Goal: Entertainment & Leisure: Consume media (video, audio)

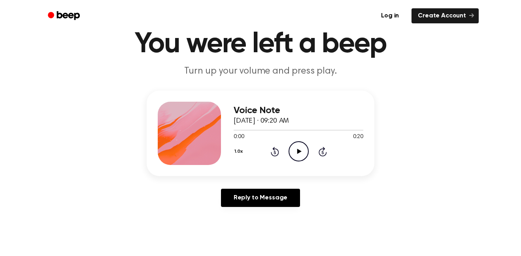
scroll to position [35, 0]
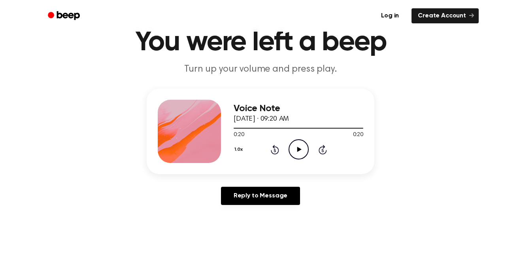
click at [301, 156] on icon "Play Audio" at bounding box center [298, 149] width 20 height 20
click at [318, 151] on icon at bounding box center [322, 149] width 8 height 9
click at [305, 142] on circle at bounding box center [298, 148] width 19 height 19
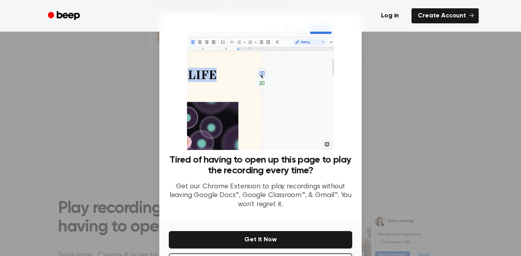
scroll to position [32, 0]
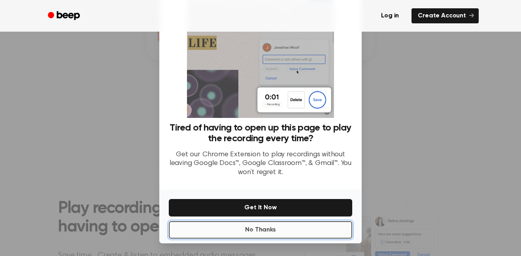
click at [293, 230] on button "No Thanks" at bounding box center [260, 229] width 183 height 17
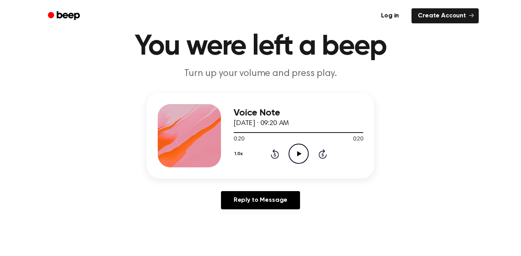
scroll to position [0, 0]
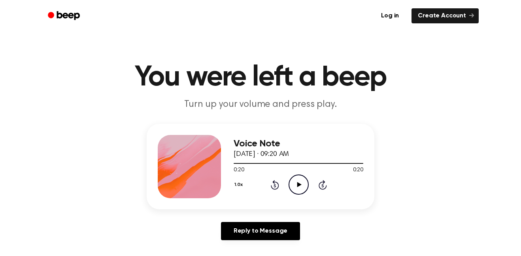
click at [304, 179] on icon "Play Audio" at bounding box center [298, 184] width 20 height 20
click at [299, 186] on icon at bounding box center [299, 184] width 4 height 5
click at [271, 187] on icon at bounding box center [275, 184] width 8 height 9
click at [277, 183] on icon at bounding box center [275, 184] width 8 height 9
click at [278, 185] on icon at bounding box center [275, 184] width 8 height 9
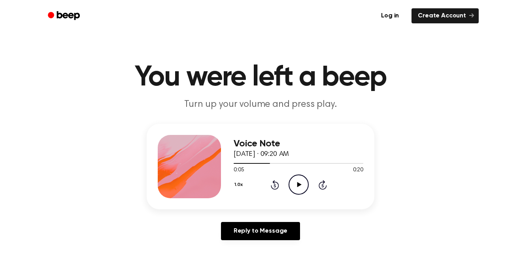
click at [301, 189] on icon "Play Audio" at bounding box center [298, 184] width 20 height 20
click at [275, 185] on icon at bounding box center [274, 185] width 2 height 3
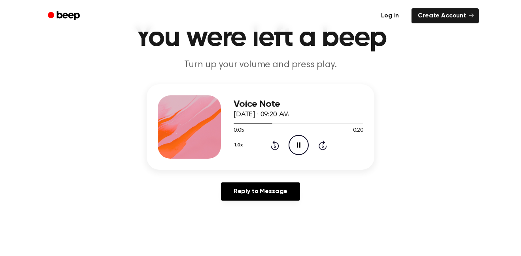
scroll to position [42, 0]
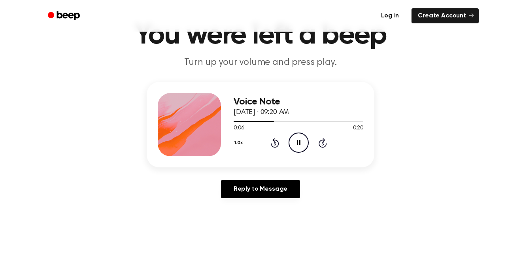
click at [279, 139] on icon "Rewind 5 seconds" at bounding box center [274, 143] width 9 height 10
click at [302, 146] on icon "Play Audio" at bounding box center [298, 142] width 20 height 20
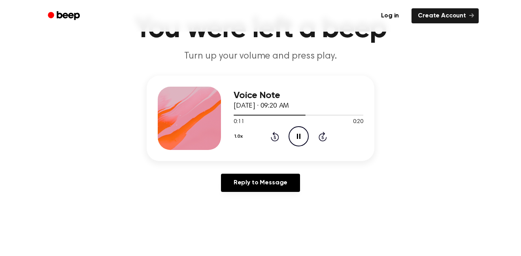
scroll to position [50, 0]
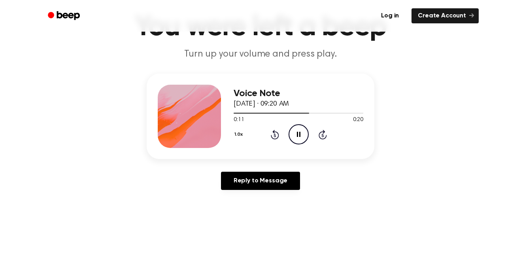
click at [279, 134] on icon "Rewind 5 seconds" at bounding box center [274, 134] width 9 height 10
click at [275, 135] on icon at bounding box center [274, 135] width 2 height 3
click at [276, 133] on icon "Rewind 5 seconds" at bounding box center [274, 134] width 9 height 10
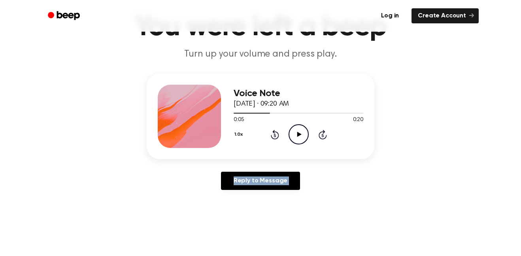
click at [296, 132] on icon "Play Audio" at bounding box center [298, 134] width 20 height 20
click at [262, 130] on div "1.0x Rewind 5 seconds Pause Audio Skip 5 seconds" at bounding box center [299, 134] width 130 height 20
click at [273, 131] on icon at bounding box center [275, 134] width 8 height 9
click at [276, 131] on icon "Rewind 5 seconds" at bounding box center [274, 134] width 9 height 10
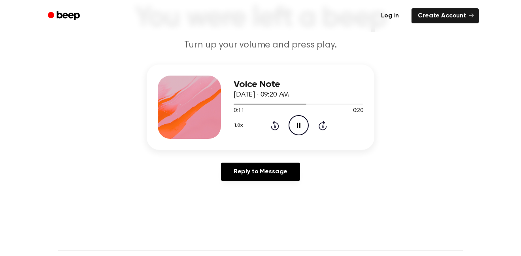
click at [275, 126] on icon at bounding box center [274, 125] width 2 height 3
click at [277, 128] on icon "Rewind 5 seconds" at bounding box center [274, 125] width 9 height 10
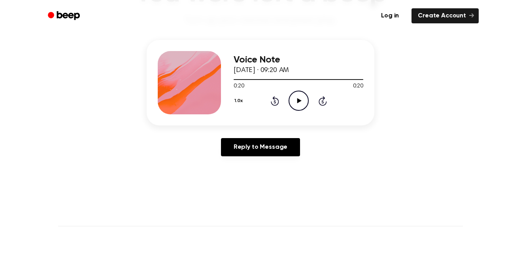
scroll to position [84, 0]
click at [284, 104] on div "1.0x Rewind 5 seconds Play Audio Skip 5 seconds" at bounding box center [299, 100] width 130 height 20
click at [277, 102] on icon "Rewind 5 seconds" at bounding box center [274, 100] width 9 height 10
click at [284, 97] on div "1.0x Rewind 5 seconds Play Audio Skip 5 seconds" at bounding box center [299, 100] width 130 height 20
click at [277, 102] on icon "Rewind 5 seconds" at bounding box center [274, 100] width 9 height 10
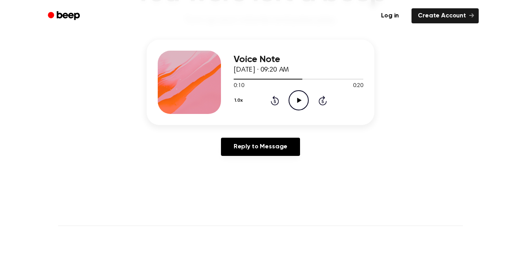
click at [278, 103] on icon at bounding box center [275, 100] width 8 height 9
click at [305, 98] on icon "Play Audio" at bounding box center [298, 100] width 20 height 20
click at [275, 79] on div at bounding box center [258, 79] width 49 height 1
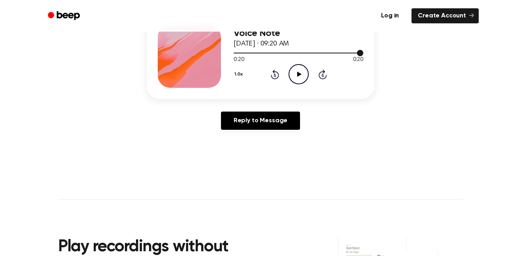
scroll to position [111, 0]
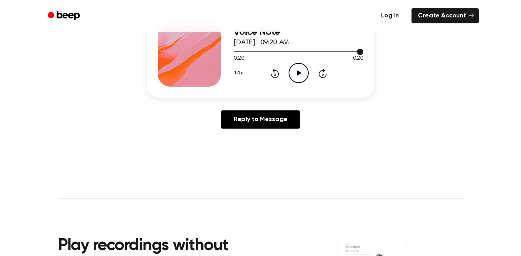
click at [275, 74] on icon at bounding box center [274, 73] width 2 height 3
click at [279, 75] on div "1.0x Rewind 5 seconds Play Audio Skip 5 seconds" at bounding box center [299, 73] width 130 height 20
click at [275, 74] on icon at bounding box center [274, 73] width 2 height 3
click at [274, 71] on icon at bounding box center [275, 72] width 8 height 9
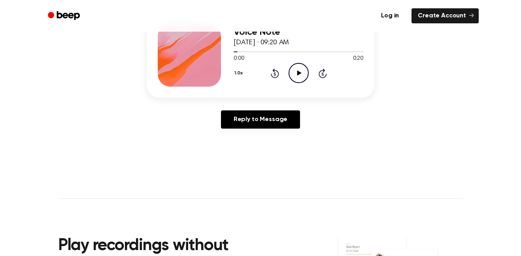
click at [303, 77] on icon "Play Audio" at bounding box center [298, 73] width 20 height 20
click at [305, 73] on icon "Pause Audio" at bounding box center [298, 73] width 20 height 20
click at [240, 50] on div at bounding box center [299, 51] width 130 height 6
click at [235, 51] on span at bounding box center [237, 52] width 6 height 6
click at [245, 50] on div at bounding box center [299, 51] width 130 height 6
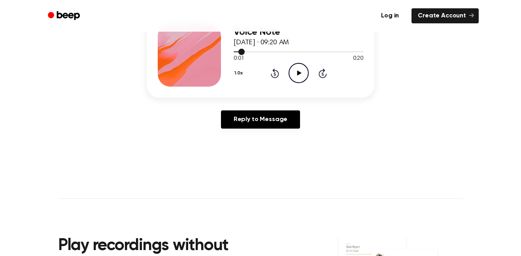
click at [237, 52] on div at bounding box center [299, 51] width 130 height 6
click at [361, 51] on div at bounding box center [299, 51] width 130 height 6
click at [364, 52] on div "Voice Note [DATE] · 09:20 AM 0:19 0:20 Your browser does not support the [objec…" at bounding box center [261, 54] width 228 height 85
click at [361, 51] on div at bounding box center [299, 51] width 130 height 1
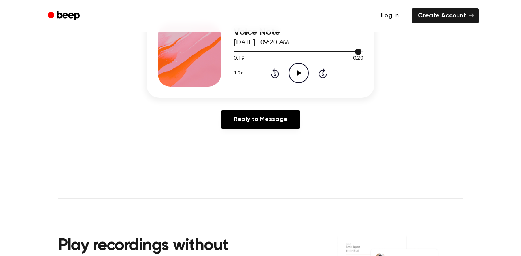
click at [361, 51] on div at bounding box center [299, 51] width 130 height 1
click at [361, 51] on div at bounding box center [299, 51] width 130 height 6
click at [362, 51] on div at bounding box center [299, 51] width 130 height 6
click at [362, 50] on div at bounding box center [299, 51] width 130 height 6
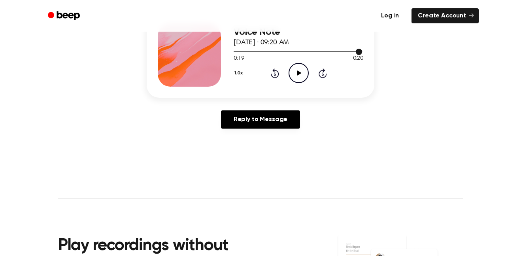
click at [362, 51] on div at bounding box center [299, 51] width 130 height 1
click at [362, 53] on div at bounding box center [299, 51] width 130 height 6
click at [362, 53] on span at bounding box center [359, 52] width 6 height 6
click at [362, 53] on div at bounding box center [299, 51] width 130 height 6
click at [362, 51] on div at bounding box center [299, 51] width 130 height 1
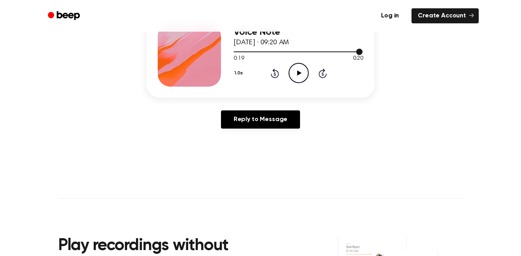
drag, startPoint x: 356, startPoint y: 52, endPoint x: 364, endPoint y: 52, distance: 7.5
click at [364, 52] on div "Voice Note [DATE] · 09:20 AM 0:19 0:20 Your browser does not support the [objec…" at bounding box center [261, 54] width 228 height 85
click at [347, 54] on div at bounding box center [299, 52] width 130 height 6
click at [296, 74] on icon "Play Audio" at bounding box center [298, 73] width 20 height 20
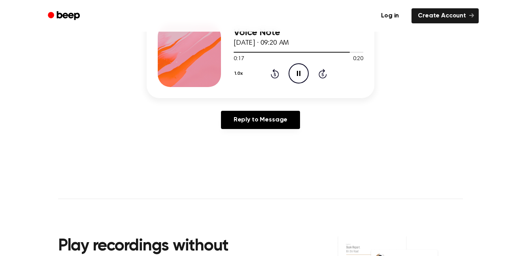
click at [301, 73] on icon "Pause Audio" at bounding box center [298, 73] width 20 height 20
click at [364, 53] on div "Voice Note [DATE] · 09:20 AM 0:18 0:20 Your browser does not support the [objec…" at bounding box center [261, 55] width 228 height 85
click at [362, 53] on div at bounding box center [299, 52] width 130 height 6
